Goal: Find contact information: Find contact information

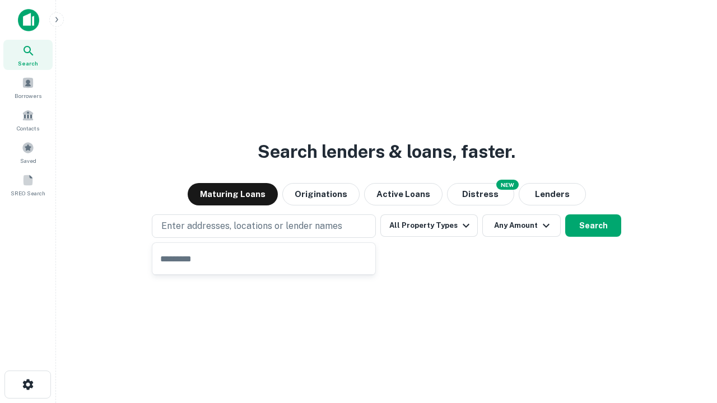
type input "**********"
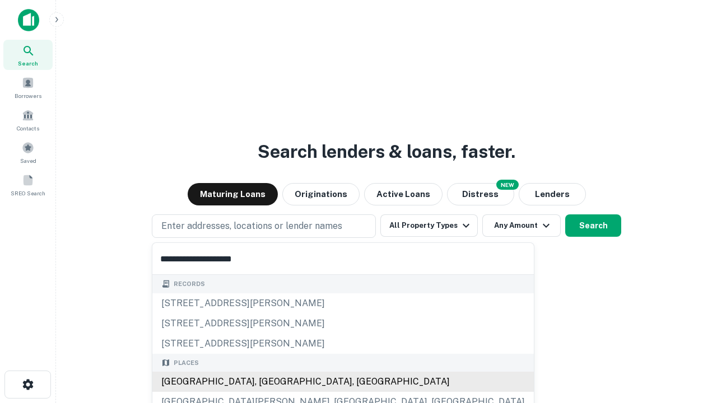
click at [268, 382] on div "[GEOGRAPHIC_DATA], [GEOGRAPHIC_DATA], [GEOGRAPHIC_DATA]" at bounding box center [343, 382] width 382 height 20
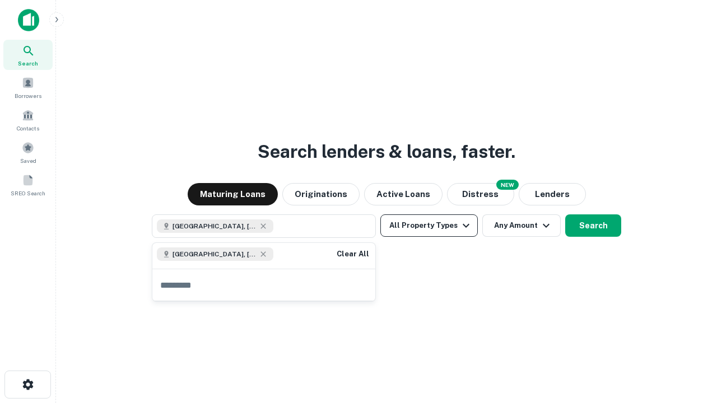
click at [429, 226] on button "All Property Types" at bounding box center [428, 226] width 97 height 22
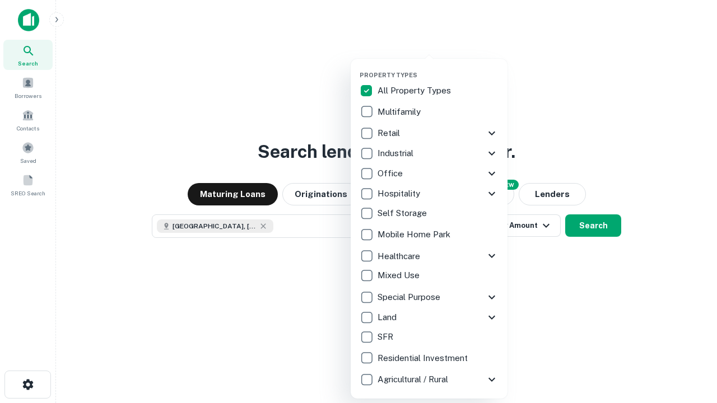
click at [438, 68] on button "button" at bounding box center [438, 68] width 157 height 1
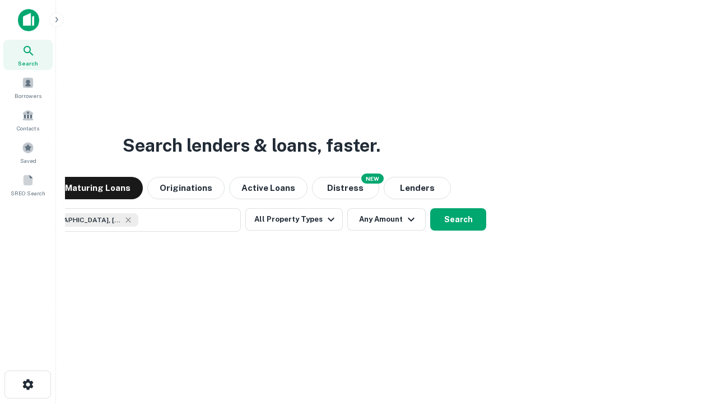
scroll to position [18, 0]
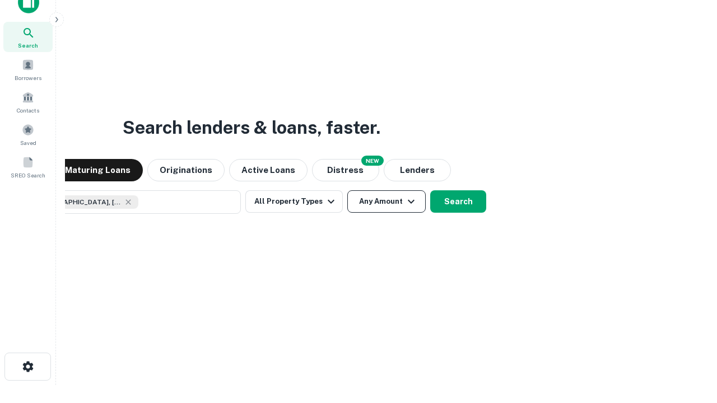
click at [347, 190] on button "Any Amount" at bounding box center [386, 201] width 78 height 22
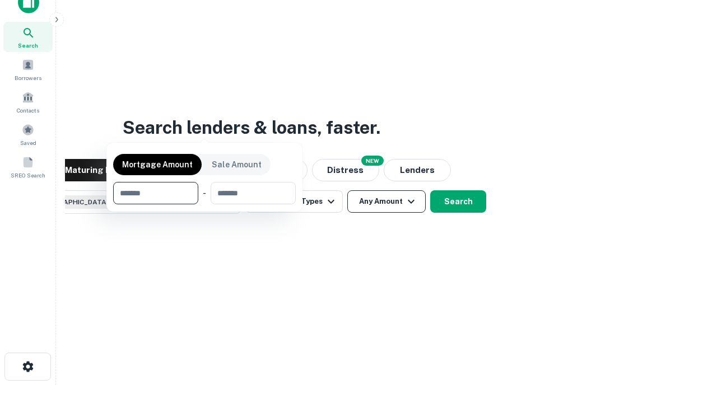
scroll to position [81, 317]
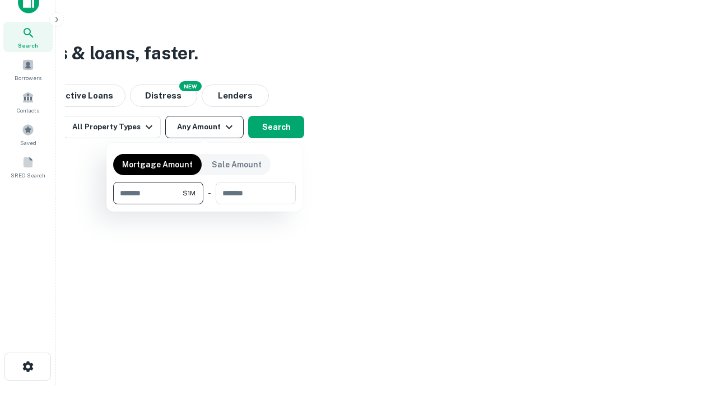
type input "*******"
click at [204, 204] on button "button" at bounding box center [204, 204] width 183 height 1
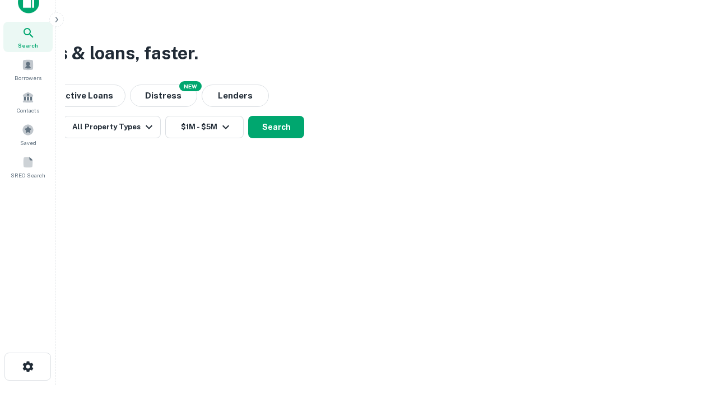
scroll to position [18, 0]
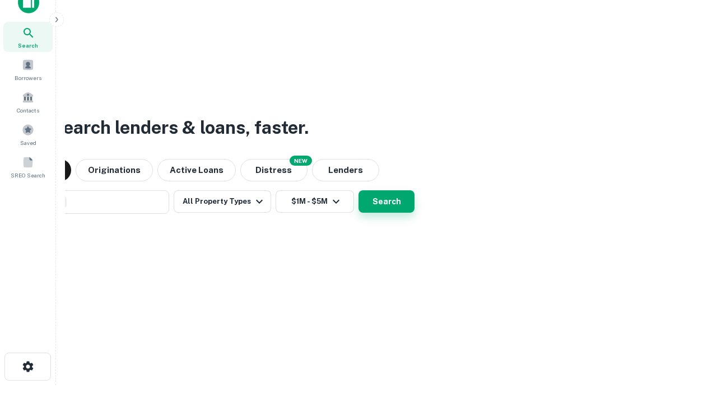
click at [359, 190] on button "Search" at bounding box center [387, 201] width 56 height 22
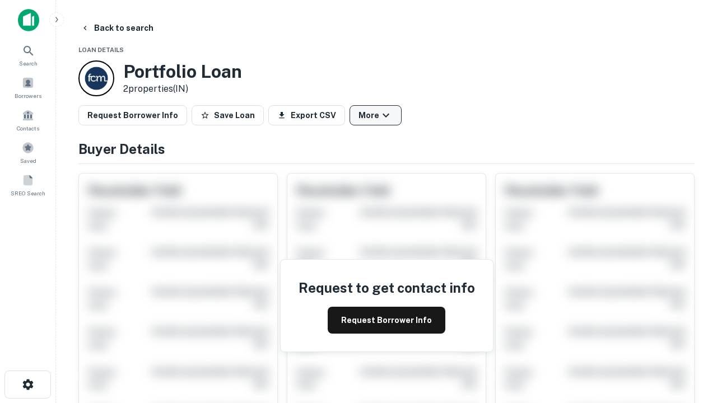
click at [375, 115] on button "More" at bounding box center [376, 115] width 52 height 20
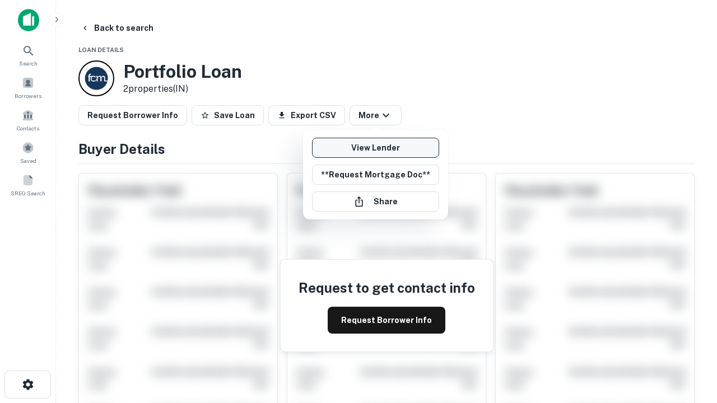
click at [375, 148] on link "View Lender" at bounding box center [375, 148] width 127 height 20
